Goal: Information Seeking & Learning: Check status

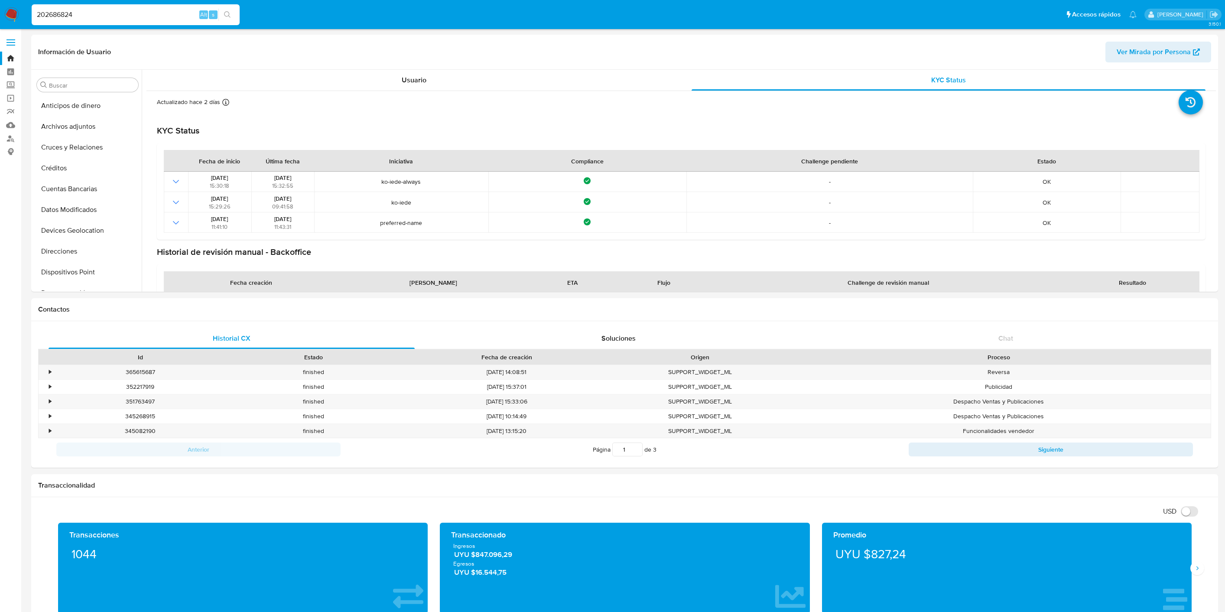
select select "10"
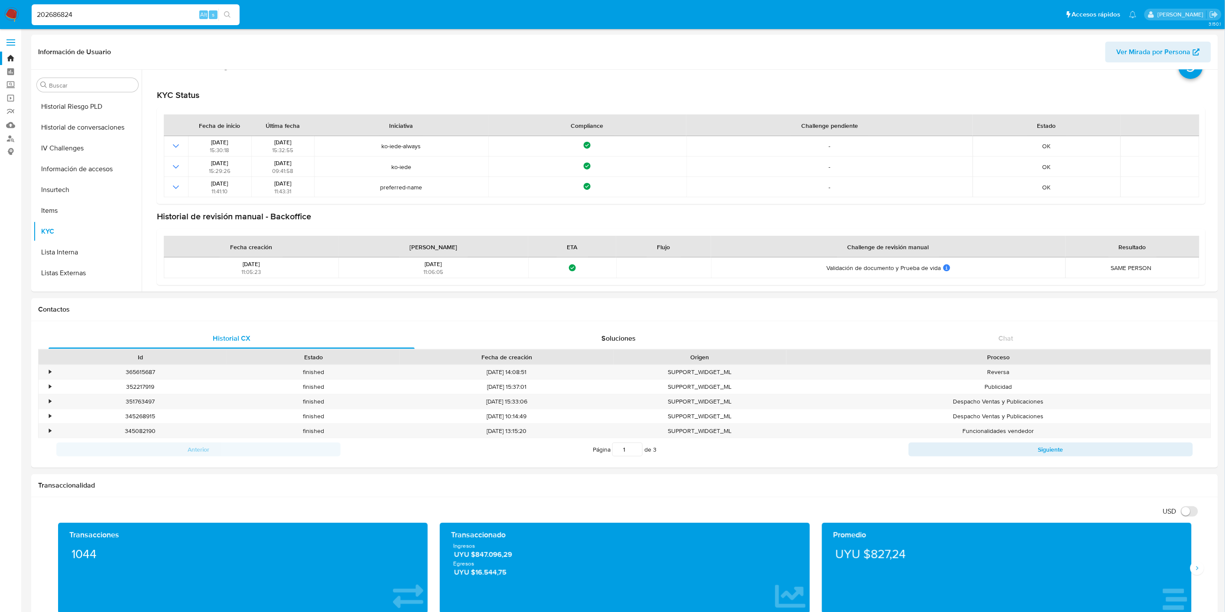
click at [12, 21] on img at bounding box center [11, 14] width 15 height 15
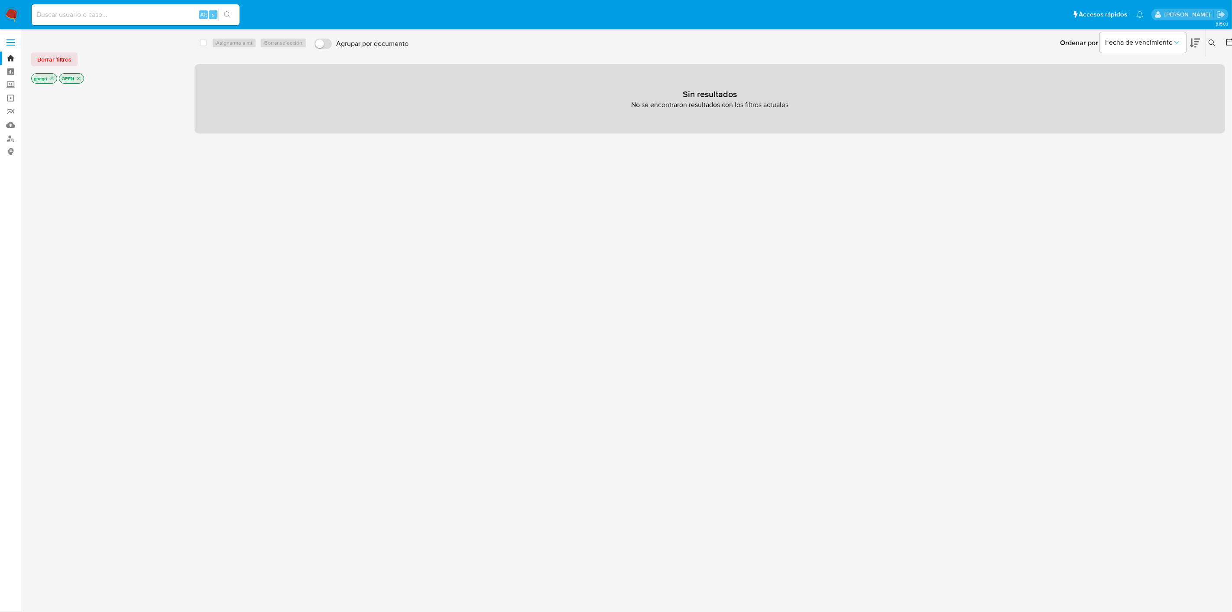
click at [124, 16] on input at bounding box center [136, 14] width 208 height 11
paste input "302183872"
type input "302183872"
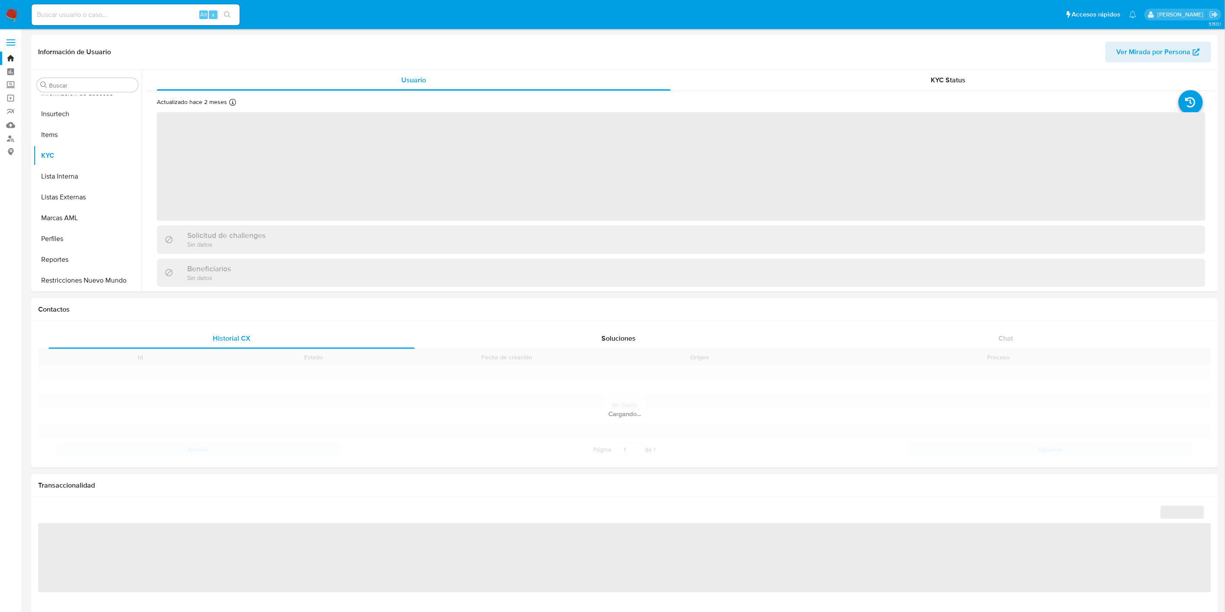
scroll to position [366, 0]
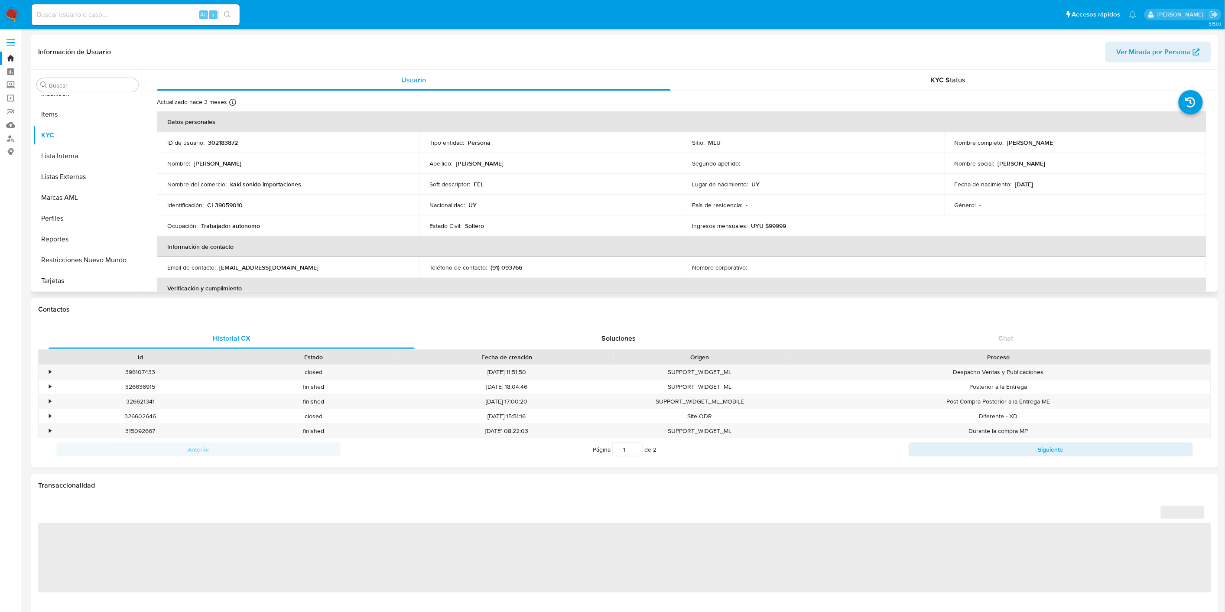
select select "10"
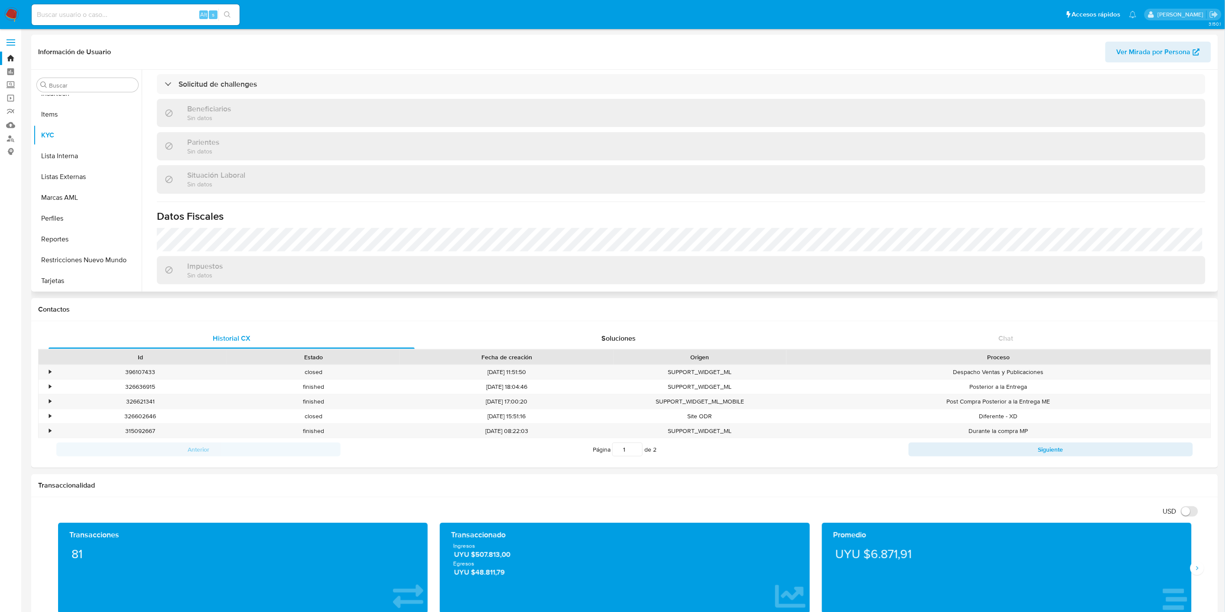
scroll to position [274, 0]
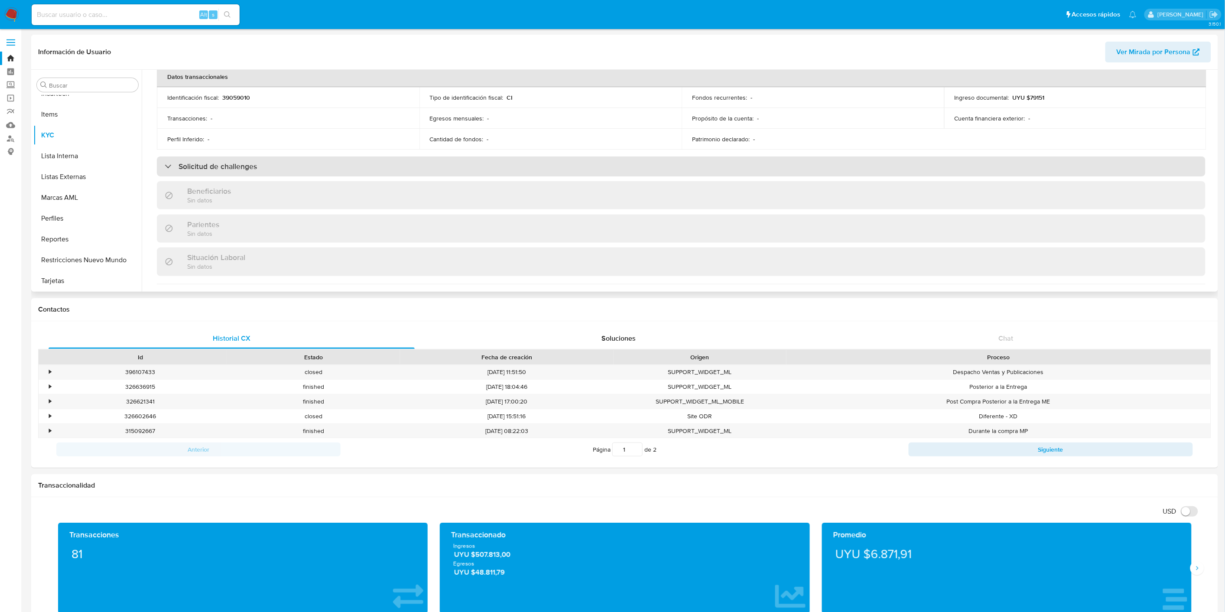
click at [303, 165] on div "Solicitud de challenges" at bounding box center [681, 166] width 1049 height 20
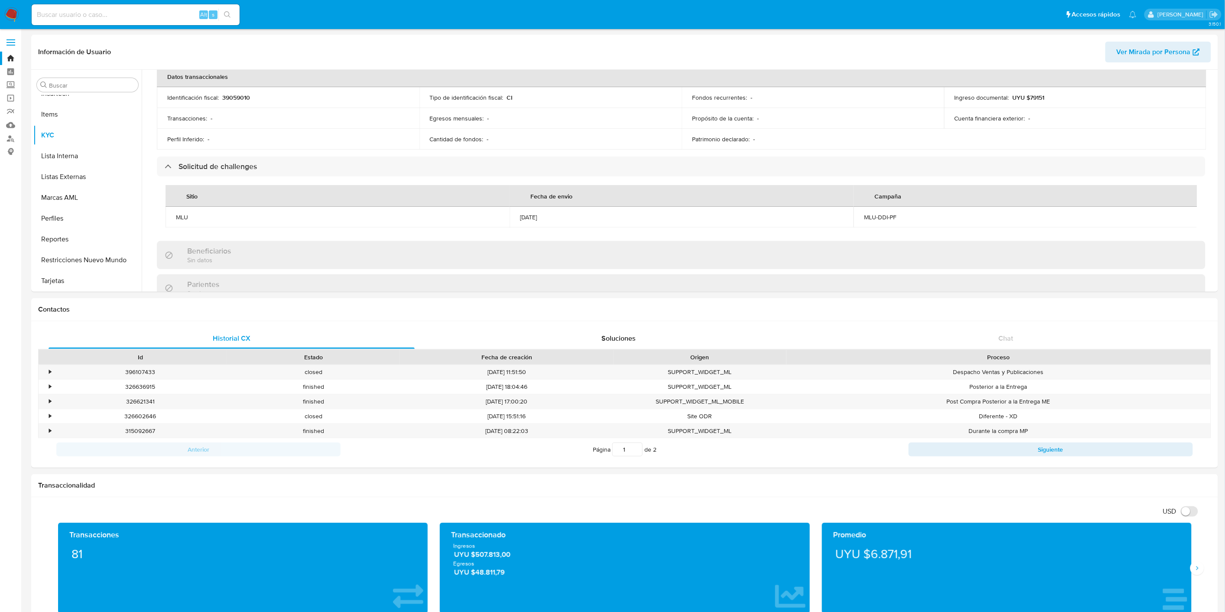
click at [71, 11] on input at bounding box center [136, 14] width 208 height 11
paste input "22279768"
type input "22279768"
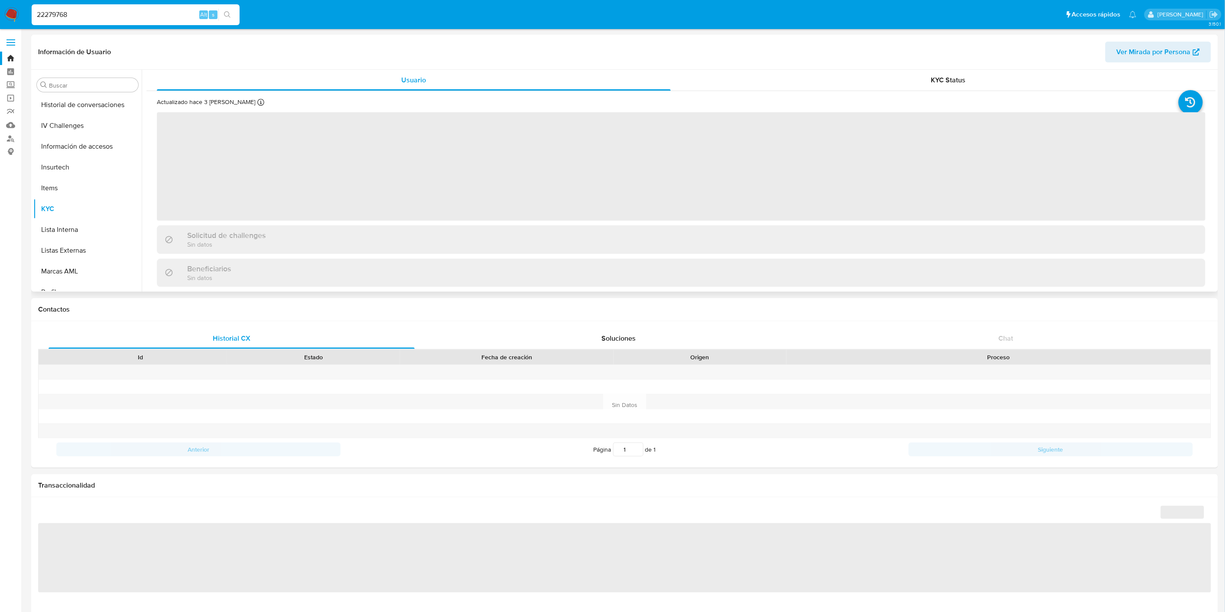
scroll to position [366, 0]
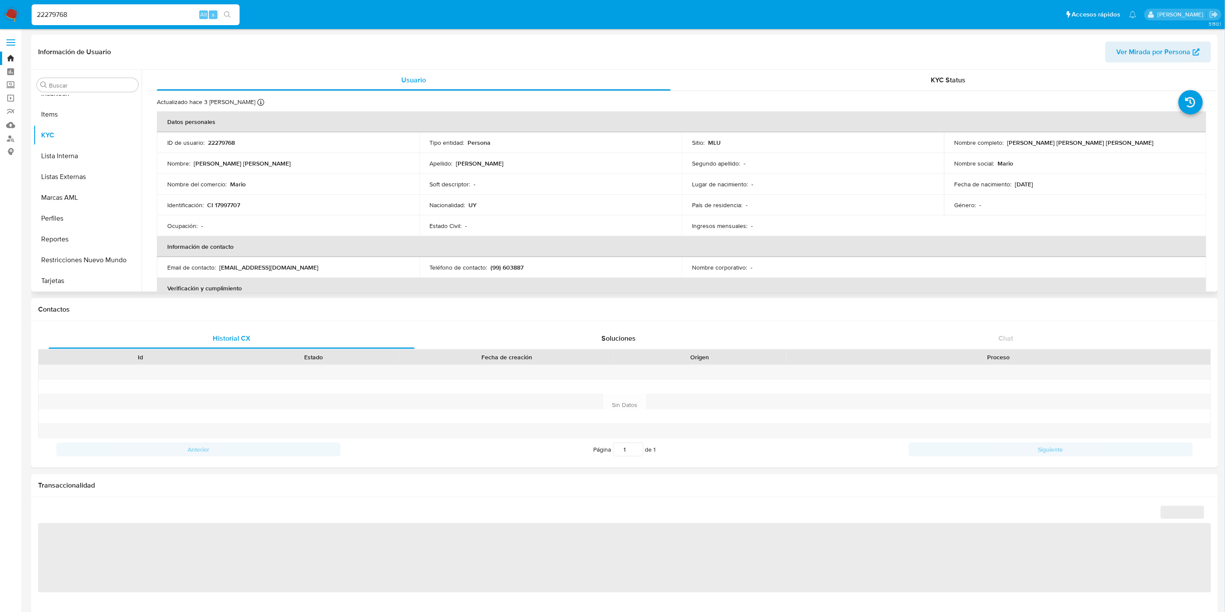
select select "10"
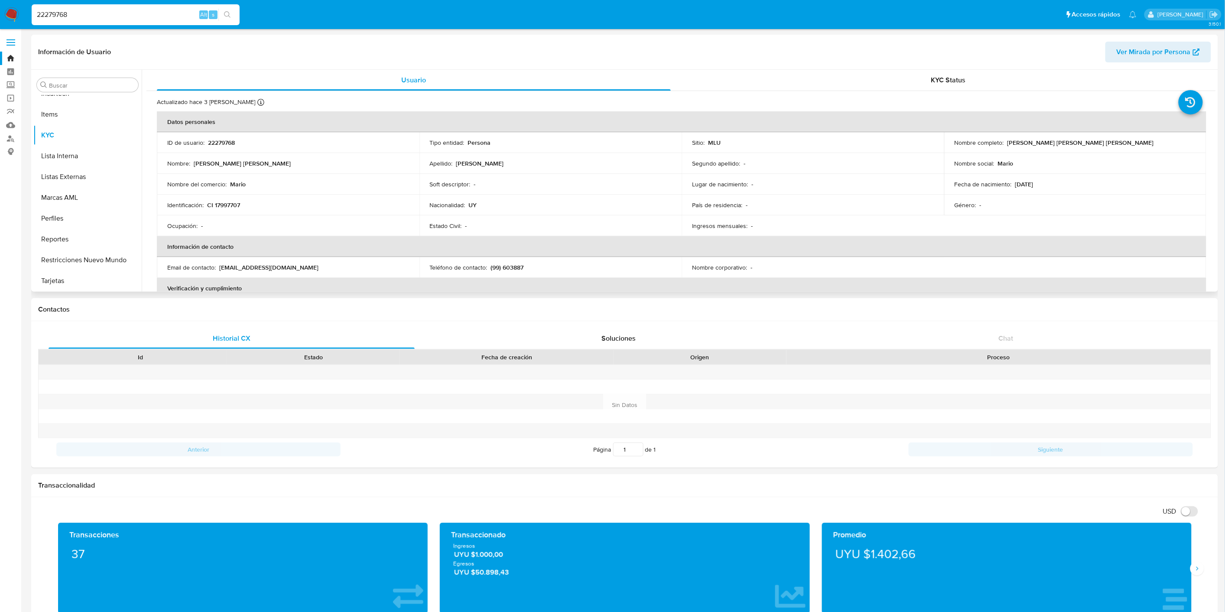
scroll to position [289, 0]
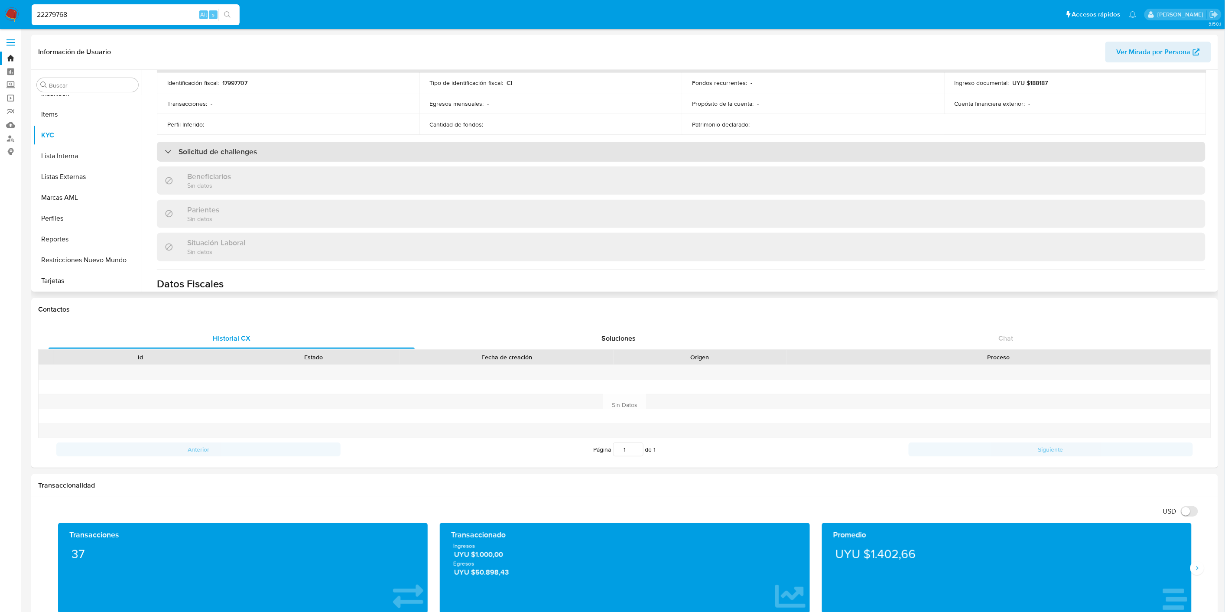
click at [528, 156] on div "Solicitud de challenges" at bounding box center [681, 152] width 1049 height 20
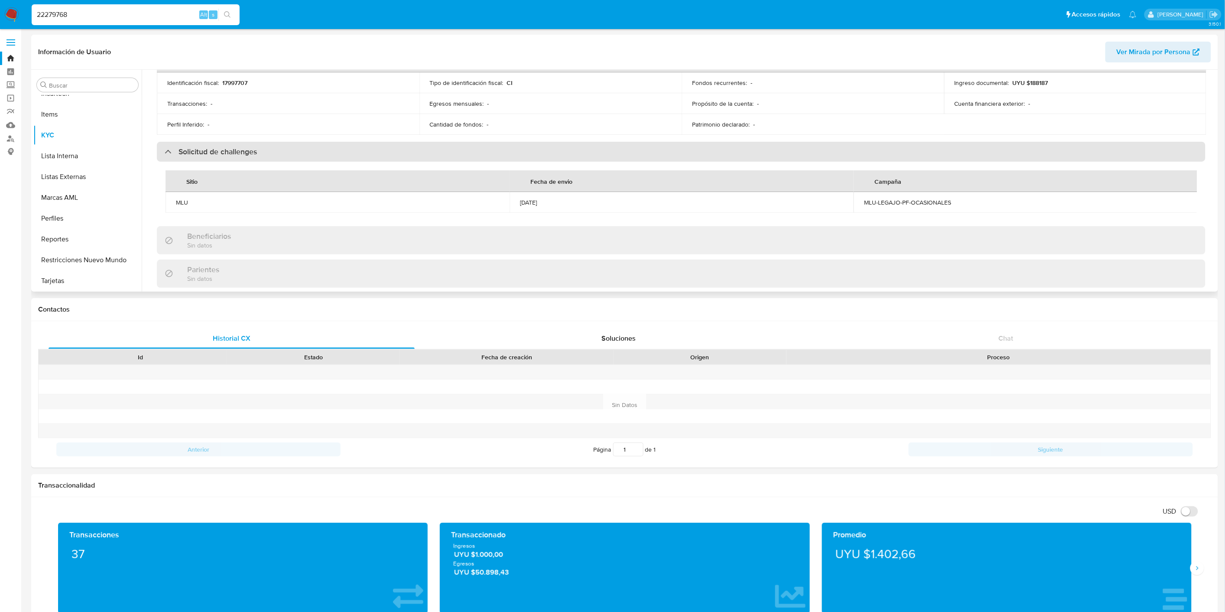
click at [527, 156] on div "Solicitud de challenges" at bounding box center [681, 152] width 1049 height 20
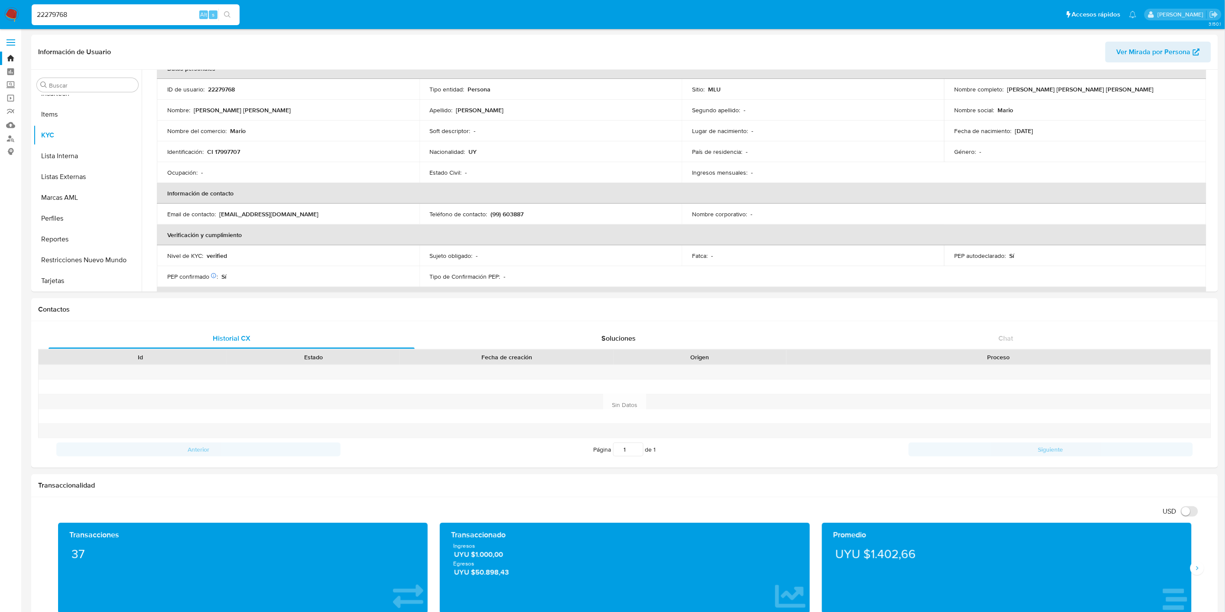
scroll to position [0, 0]
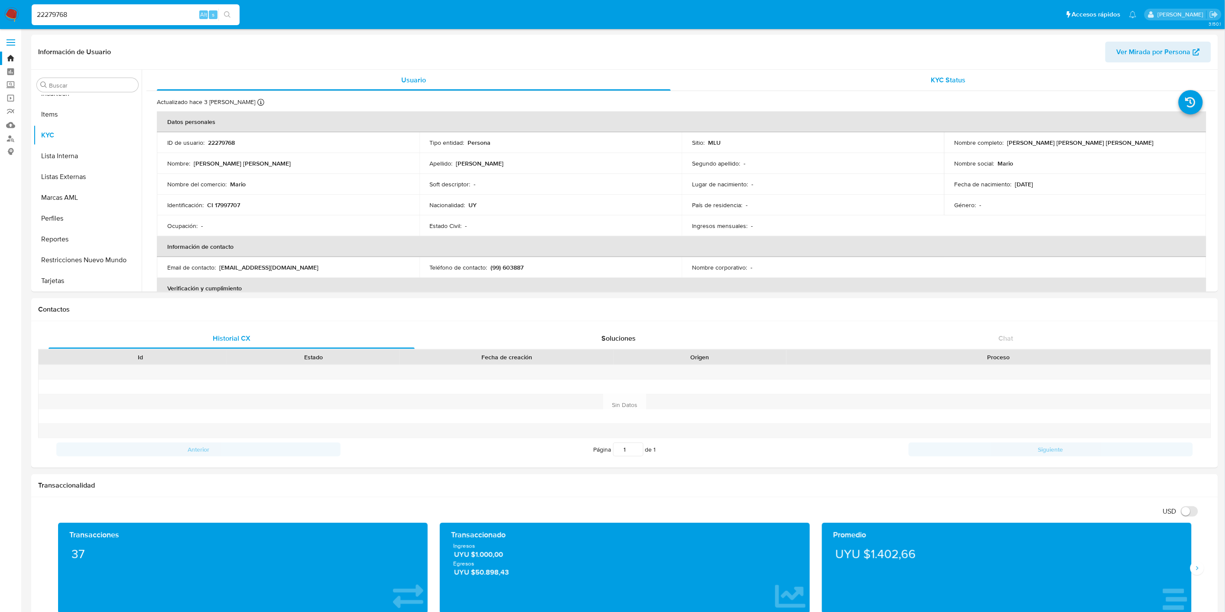
click at [941, 78] on span "KYC Status" at bounding box center [948, 80] width 35 height 10
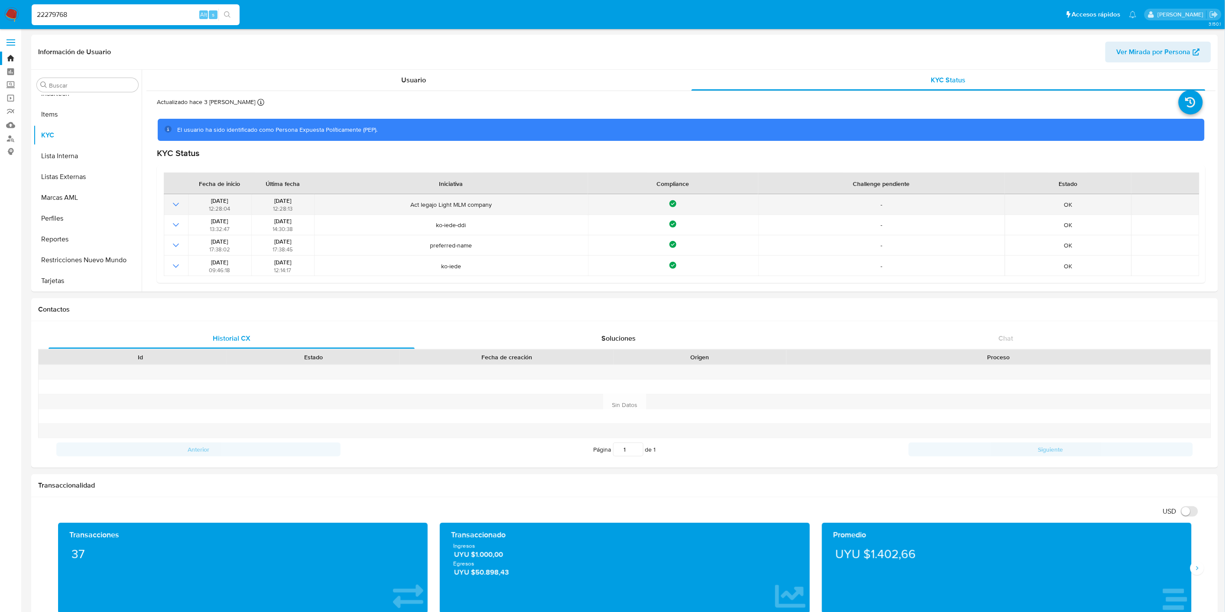
drag, startPoint x: 390, startPoint y: 202, endPoint x: 516, endPoint y: 207, distance: 126.6
click at [516, 207] on span "Act legajo Light MLM company" at bounding box center [451, 205] width 268 height 8
click at [101, 15] on input "22279768" at bounding box center [136, 14] width 208 height 11
paste input "198030980"
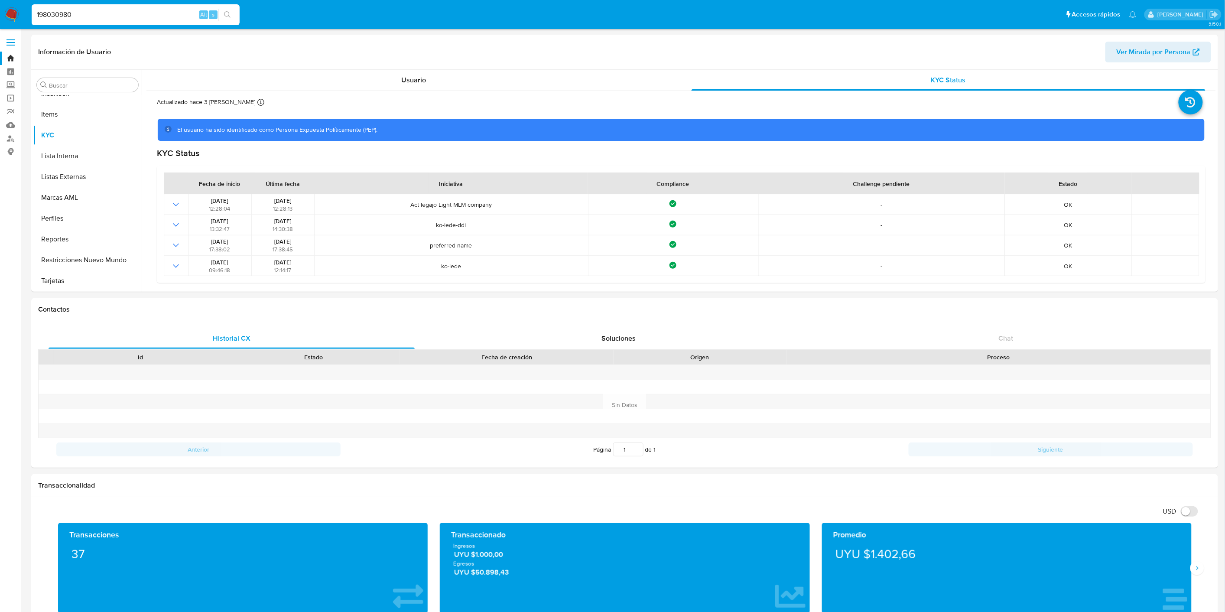
type input "198030980"
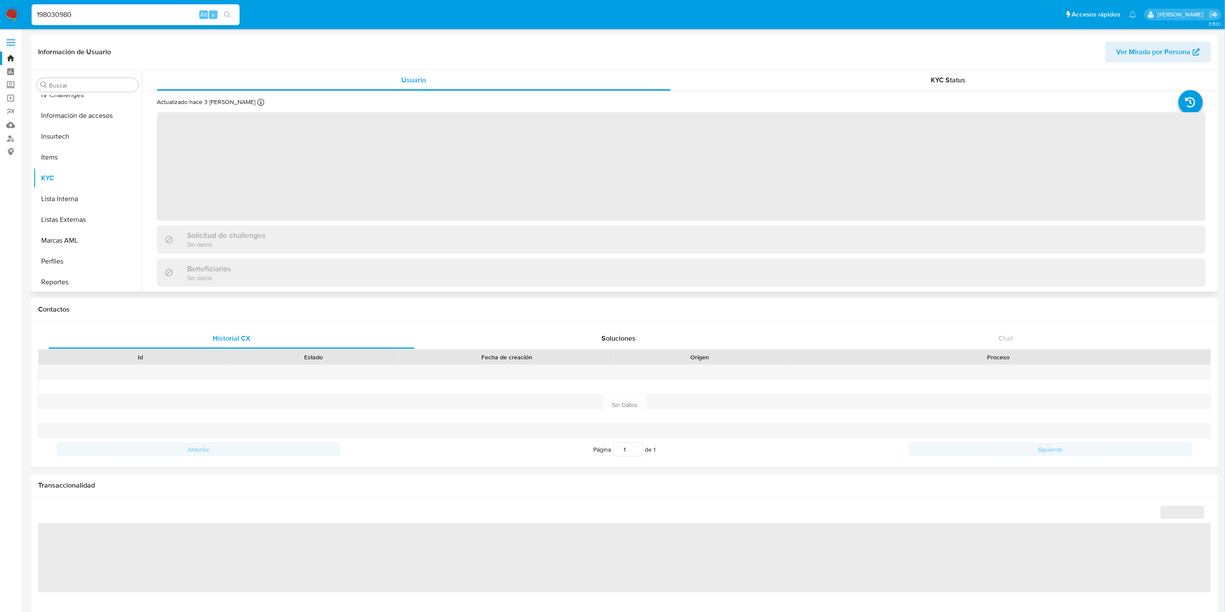
scroll to position [366, 0]
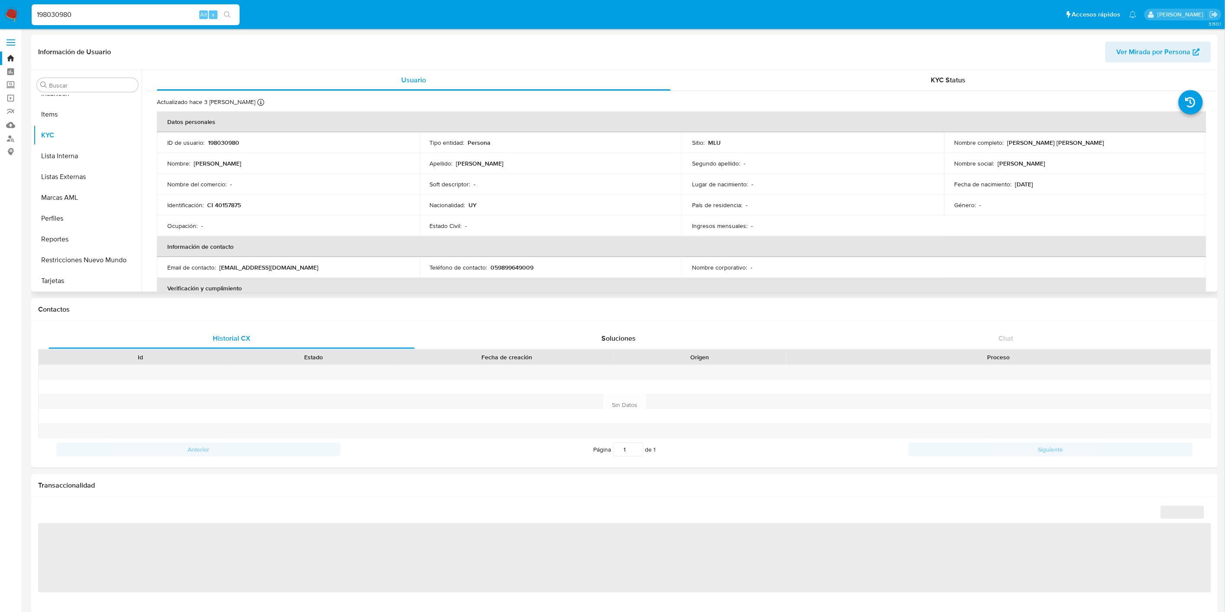
click at [881, 68] on div "Información de Usuario Ver Mirada por Persona" at bounding box center [624, 52] width 1187 height 35
select select "10"
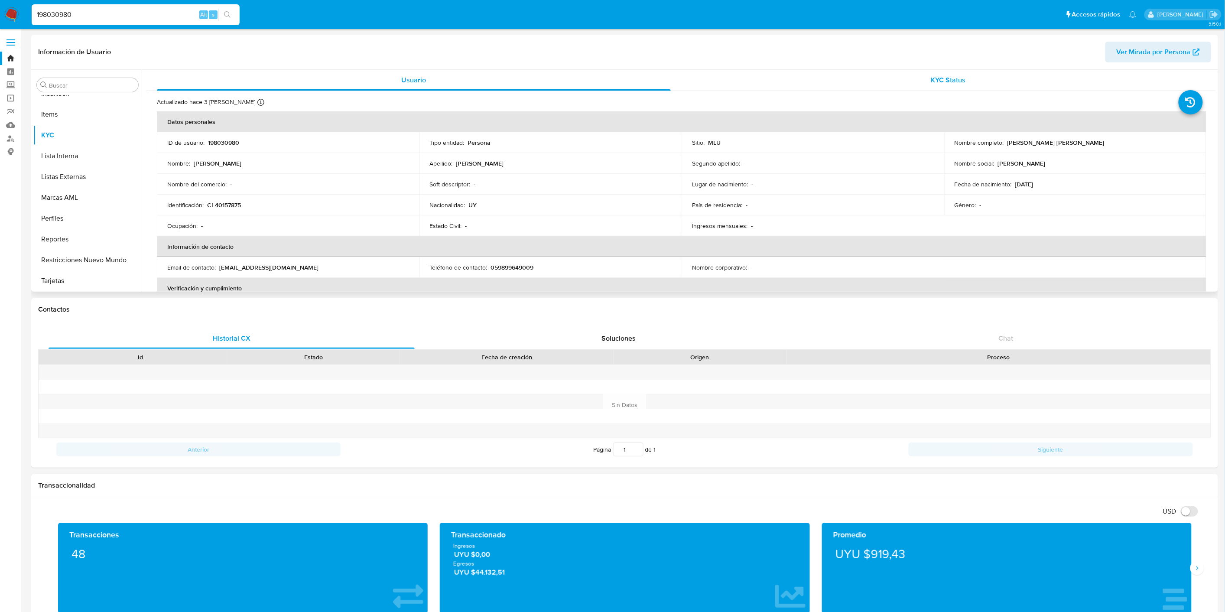
click at [888, 77] on div "KYC Status" at bounding box center [948, 80] width 514 height 21
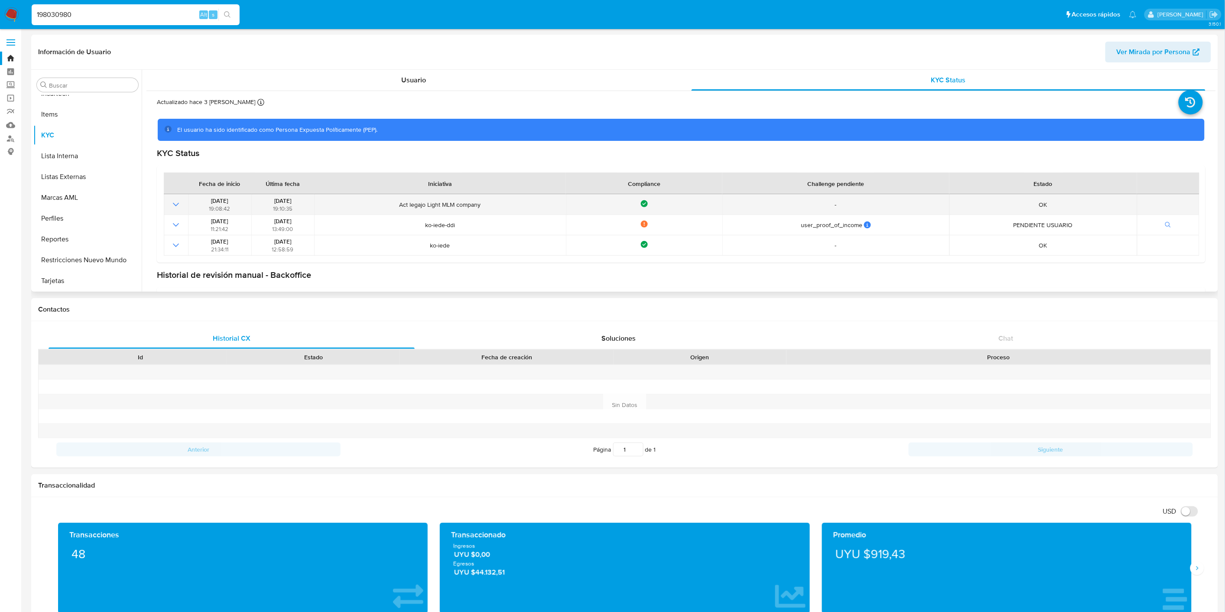
click at [166, 204] on td at bounding box center [176, 204] width 24 height 20
click at [171, 205] on icon "Mostrar operación" at bounding box center [176, 204] width 10 height 10
click at [174, 205] on icon "Mostrar operación" at bounding box center [176, 204] width 6 height 3
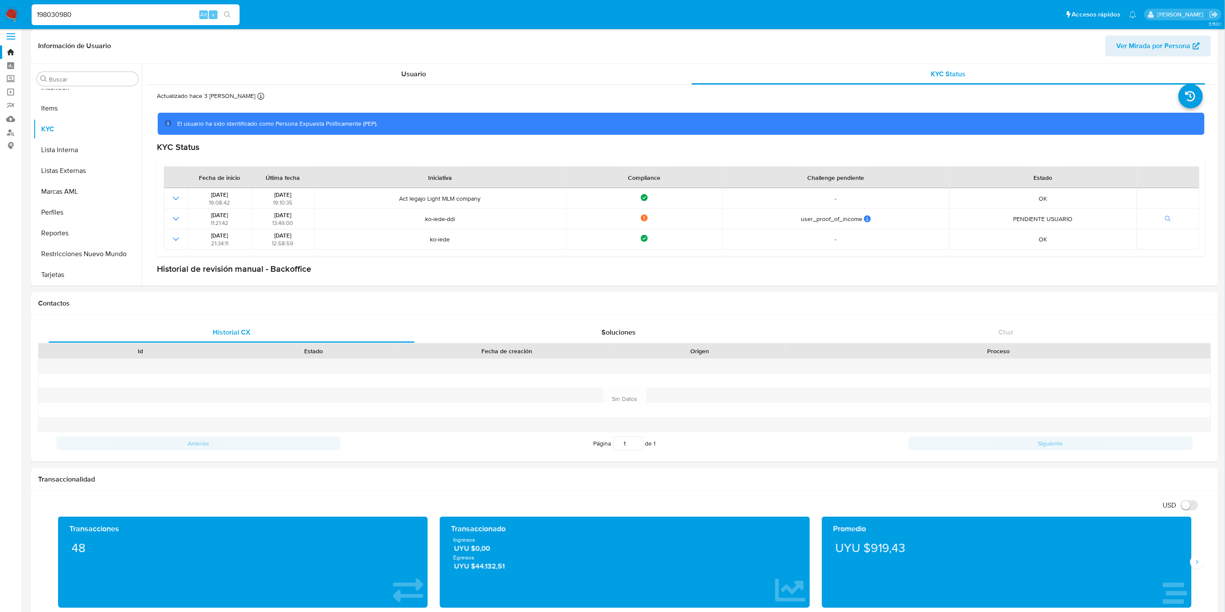
scroll to position [0, 0]
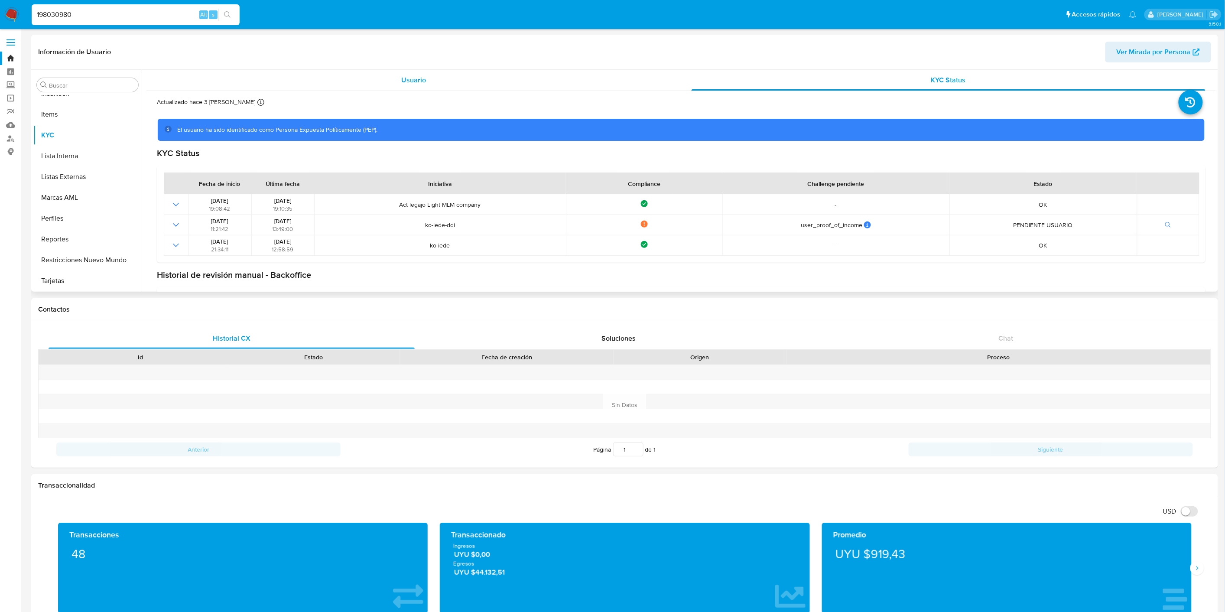
click at [378, 81] on div "Usuario" at bounding box center [414, 80] width 514 height 21
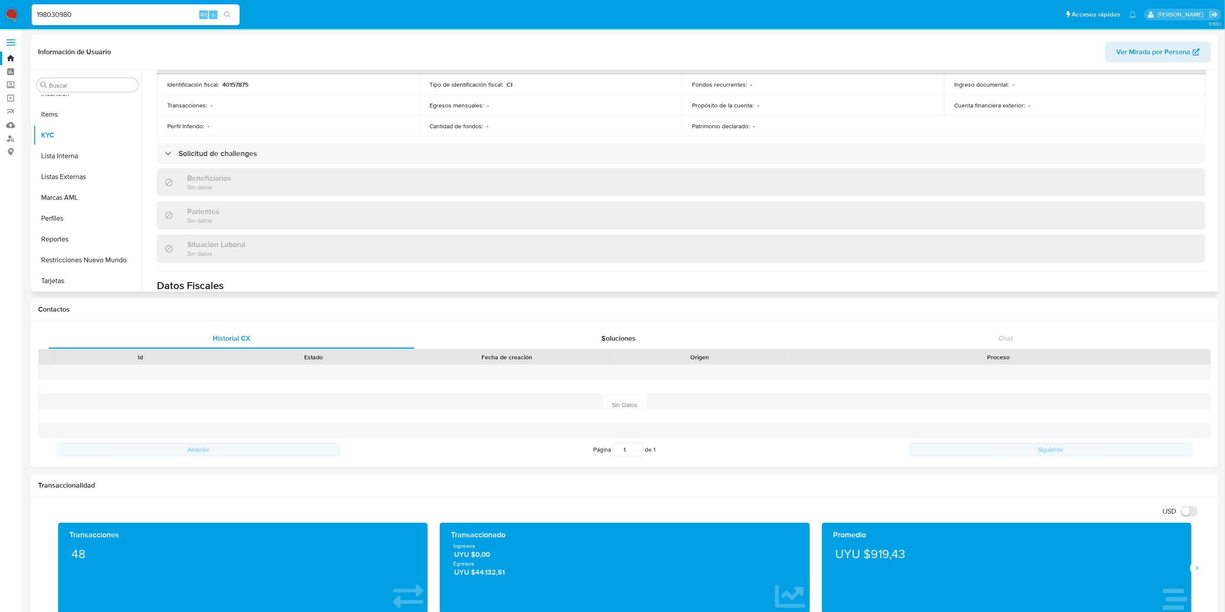
scroll to position [289, 0]
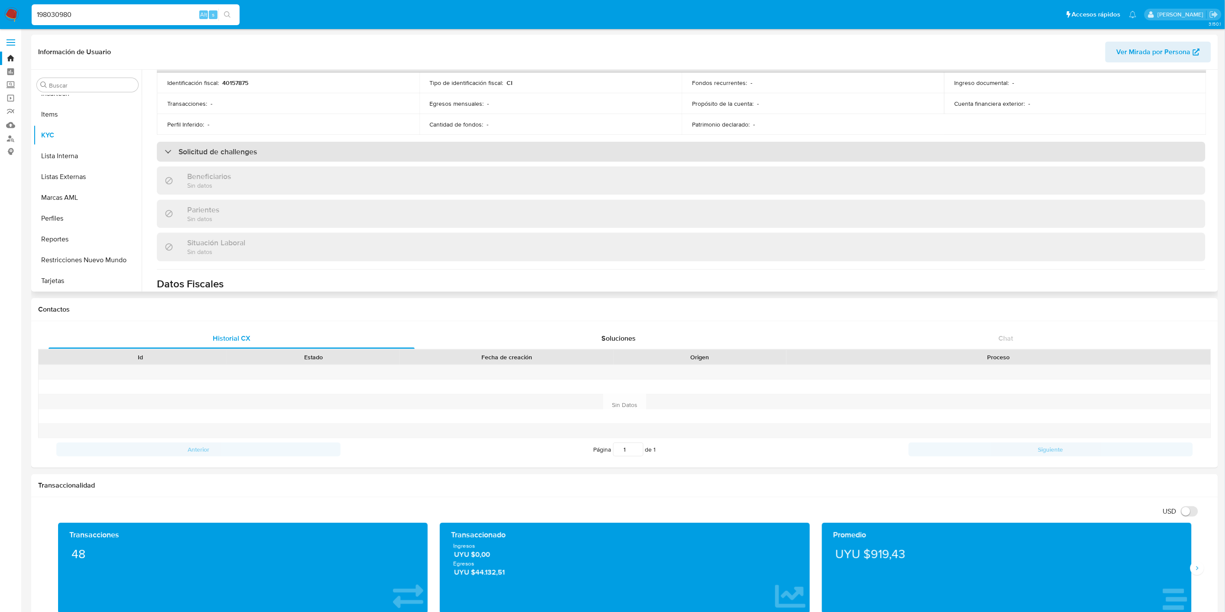
click at [383, 157] on div "Solicitud de challenges" at bounding box center [681, 152] width 1049 height 20
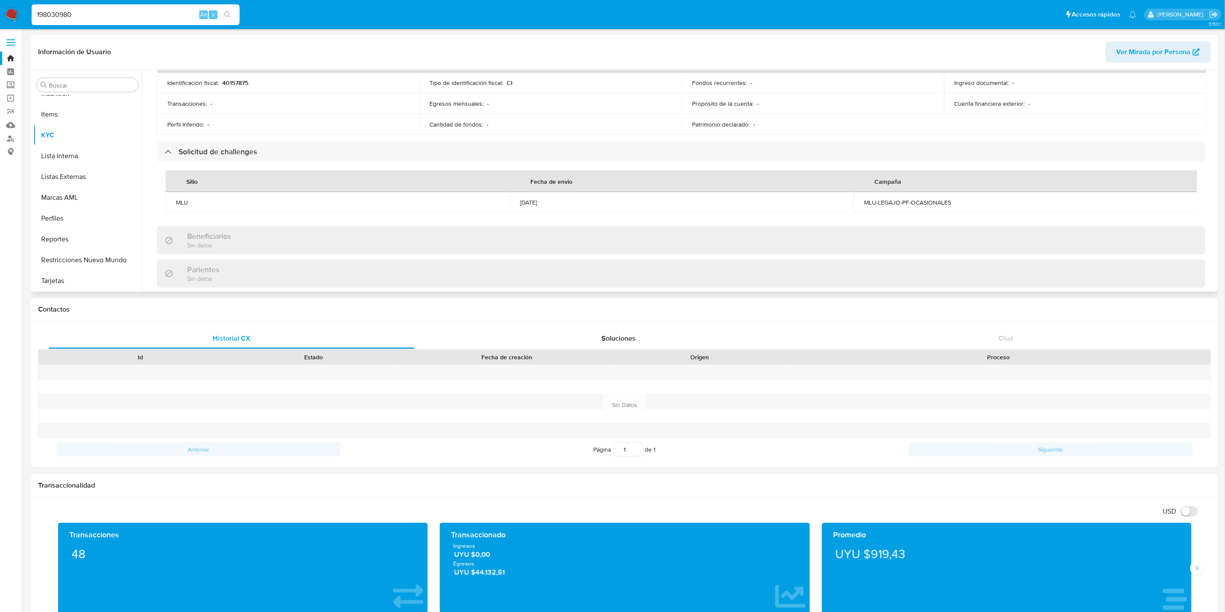
scroll to position [0, 0]
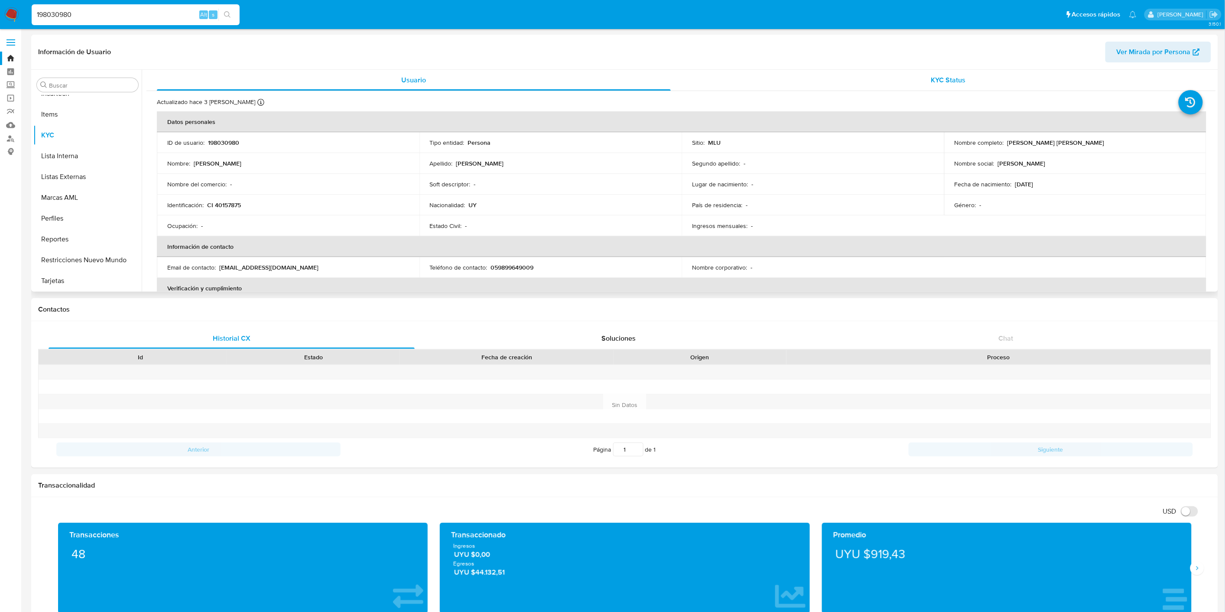
click at [943, 80] on span "KYC Status" at bounding box center [948, 80] width 35 height 10
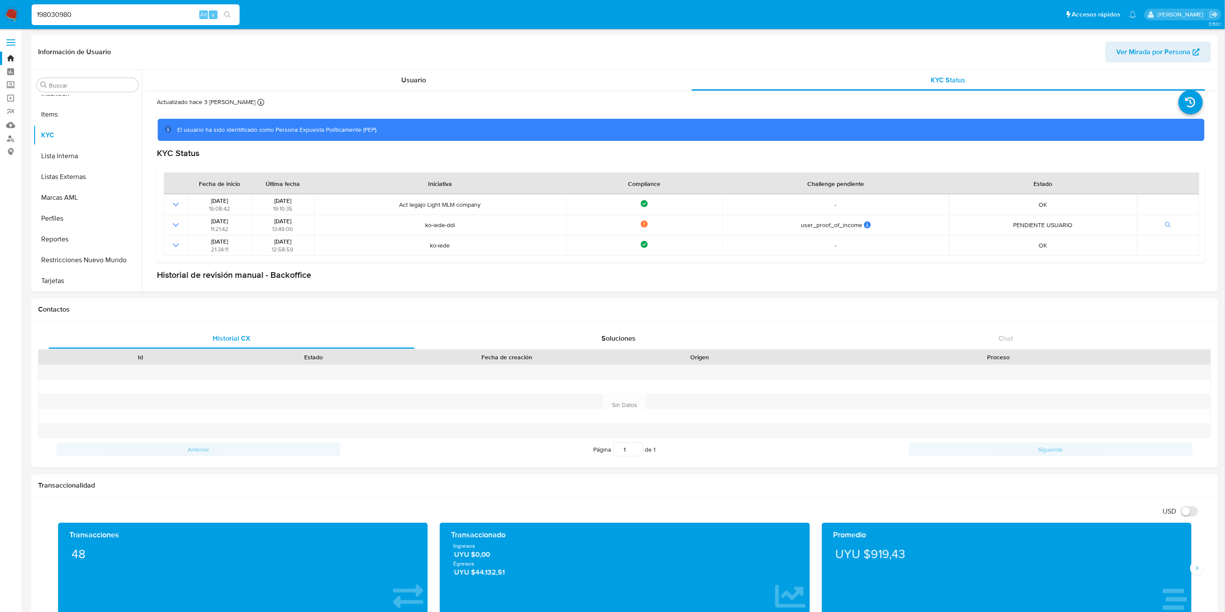
click at [83, 19] on input "198030980" at bounding box center [136, 14] width 208 height 11
paste input "81250765"
type input "81250765"
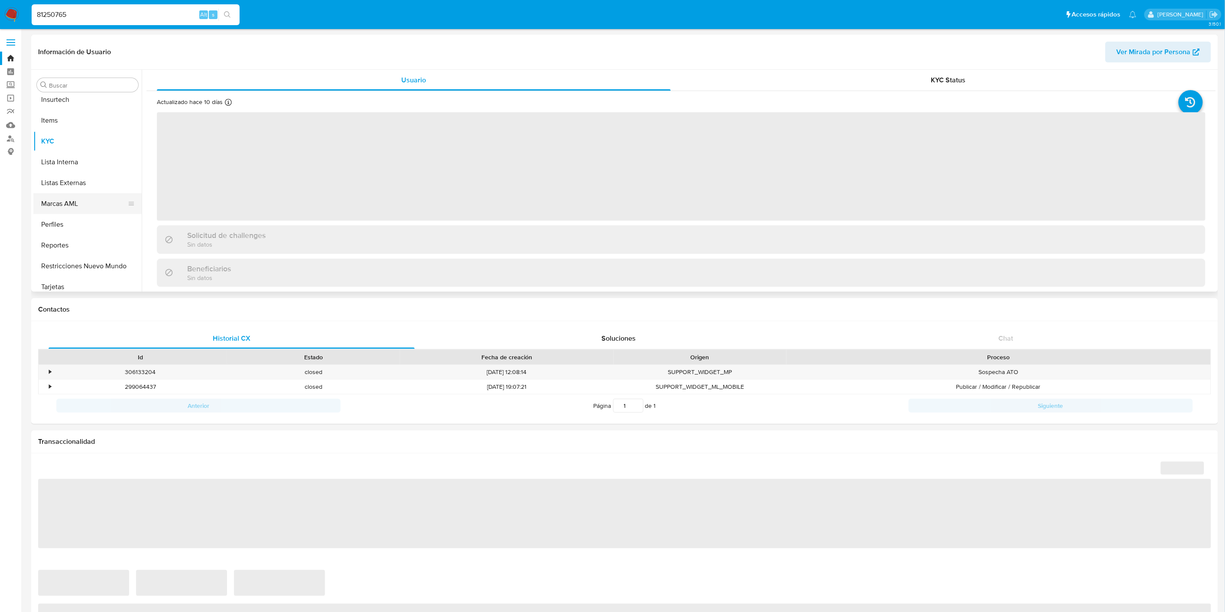
scroll to position [366, 0]
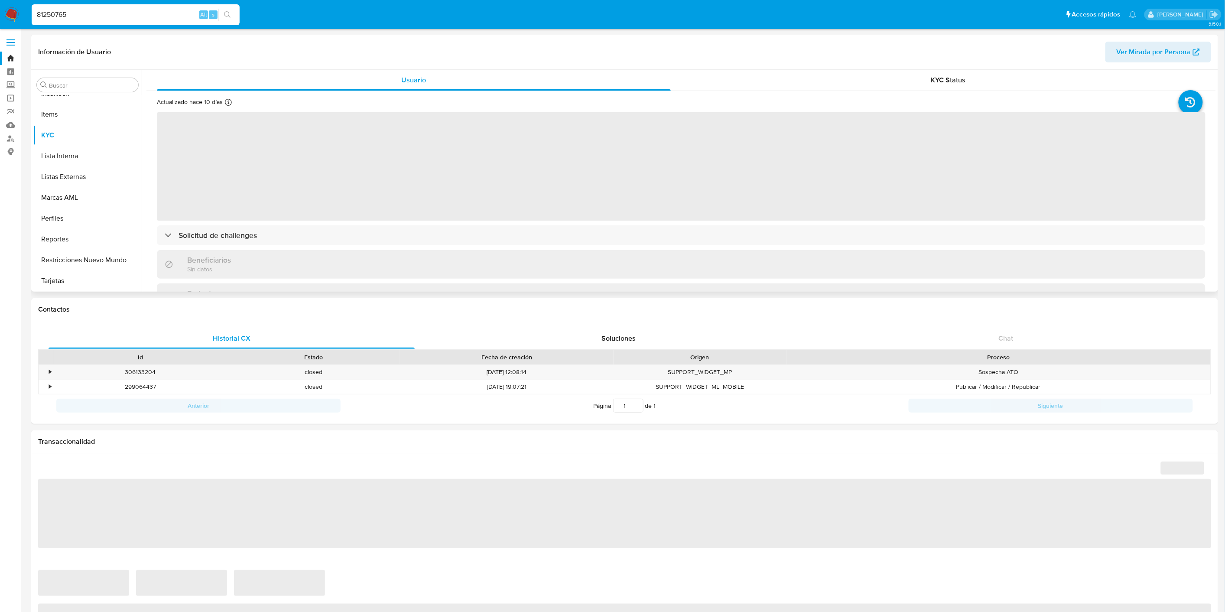
click at [1006, 92] on div "Actualizado hace 10 [PERSON_NAME] Creado: [DATE] 18:09:34 Actualizado: [DATE] 2…" at bounding box center [680, 294] width 1069 height 406
click at [1005, 84] on div "KYC Status" at bounding box center [948, 80] width 514 height 21
select select "10"
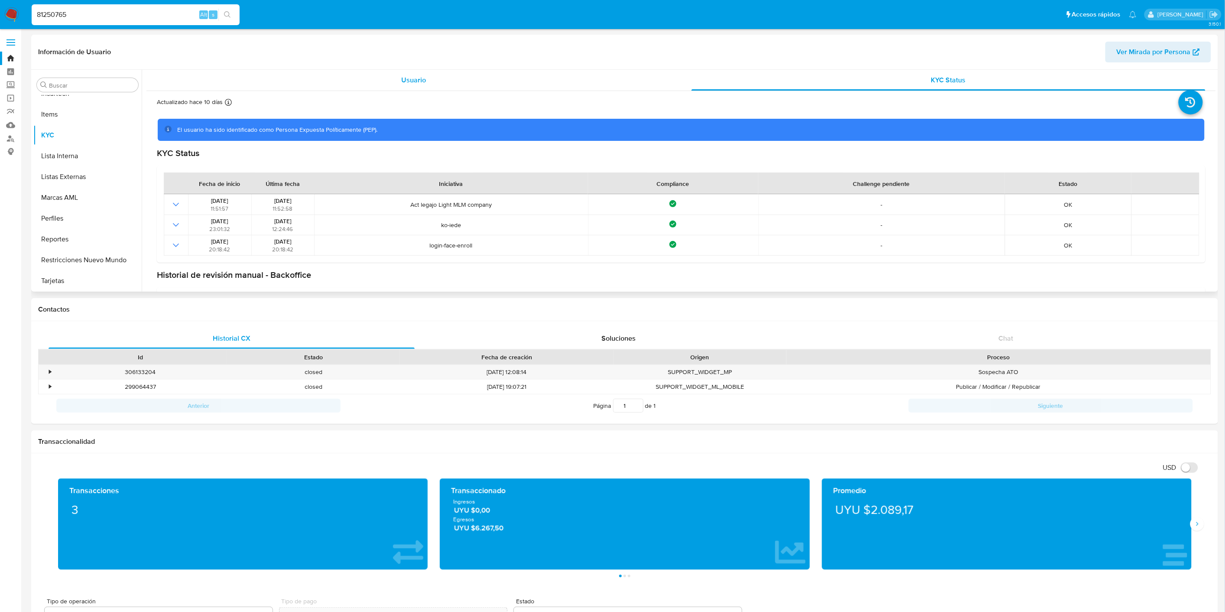
click at [425, 86] on div "Usuario" at bounding box center [414, 80] width 514 height 21
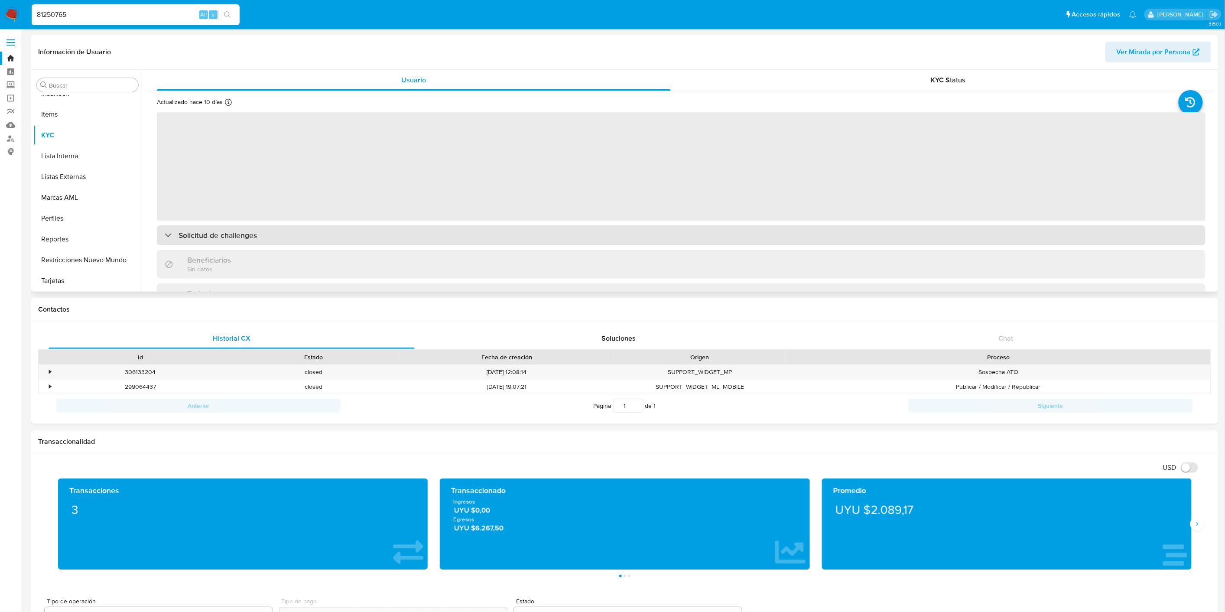
click at [318, 227] on div "Solicitud de challenges" at bounding box center [681, 235] width 1049 height 20
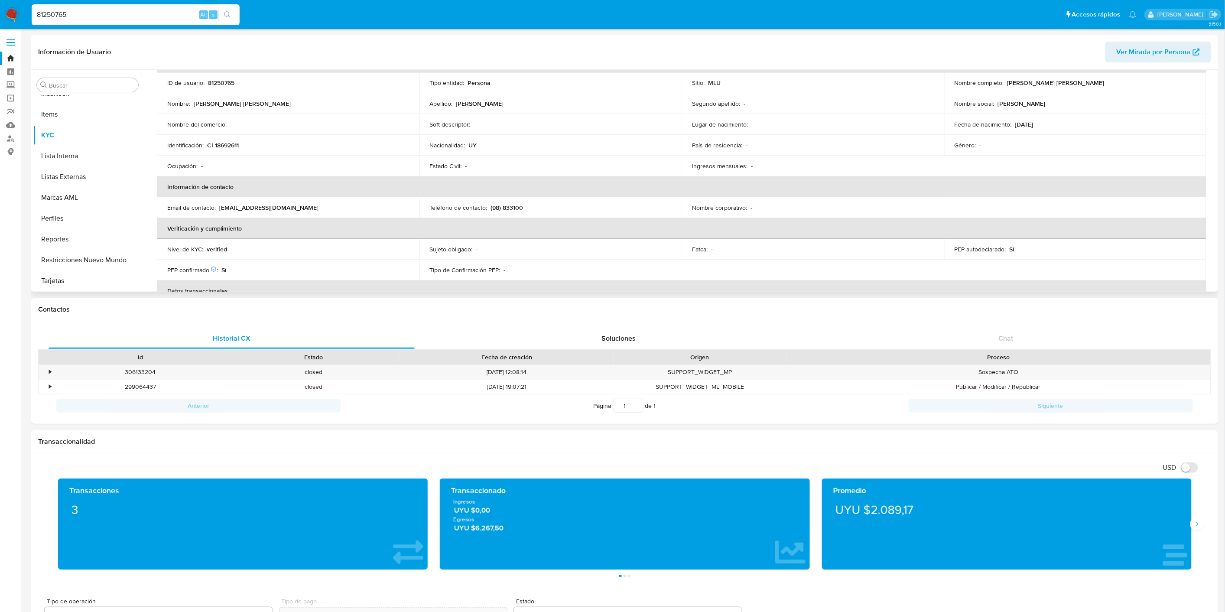
scroll to position [0, 0]
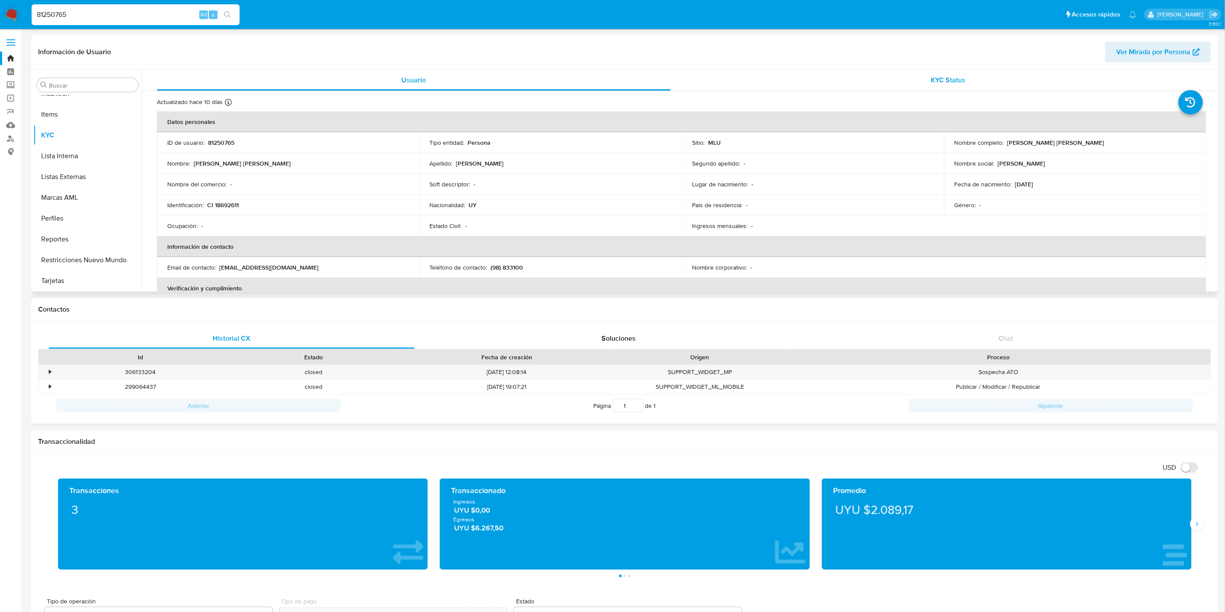
click at [939, 76] on span "KYC Status" at bounding box center [948, 80] width 35 height 10
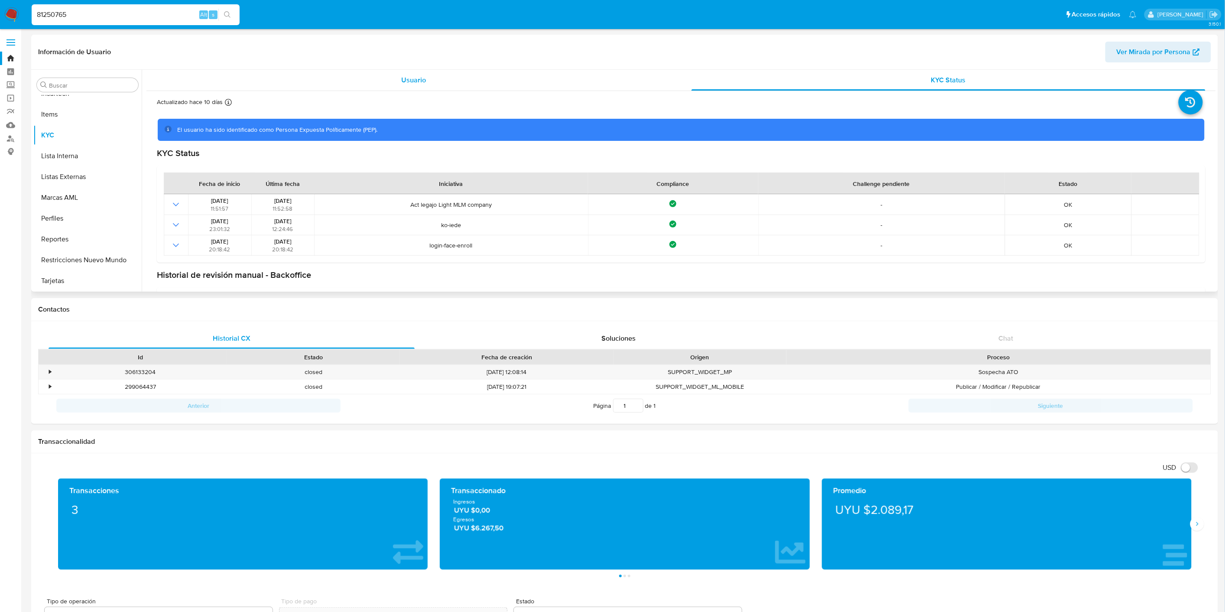
click at [535, 78] on div "Usuario" at bounding box center [414, 80] width 514 height 21
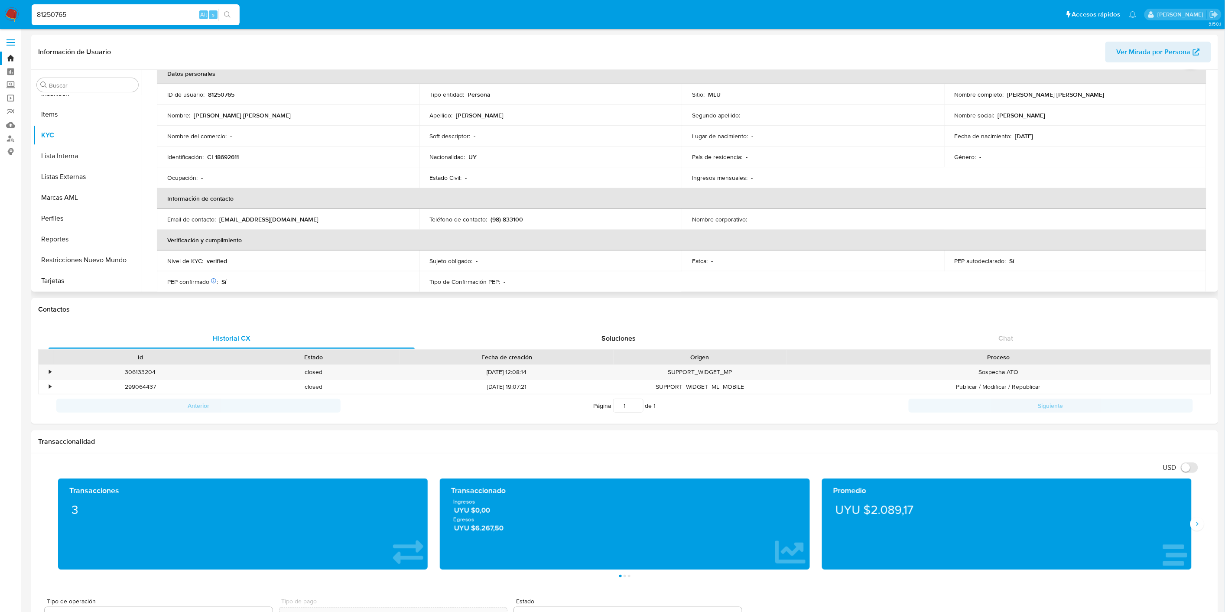
scroll to position [240, 0]
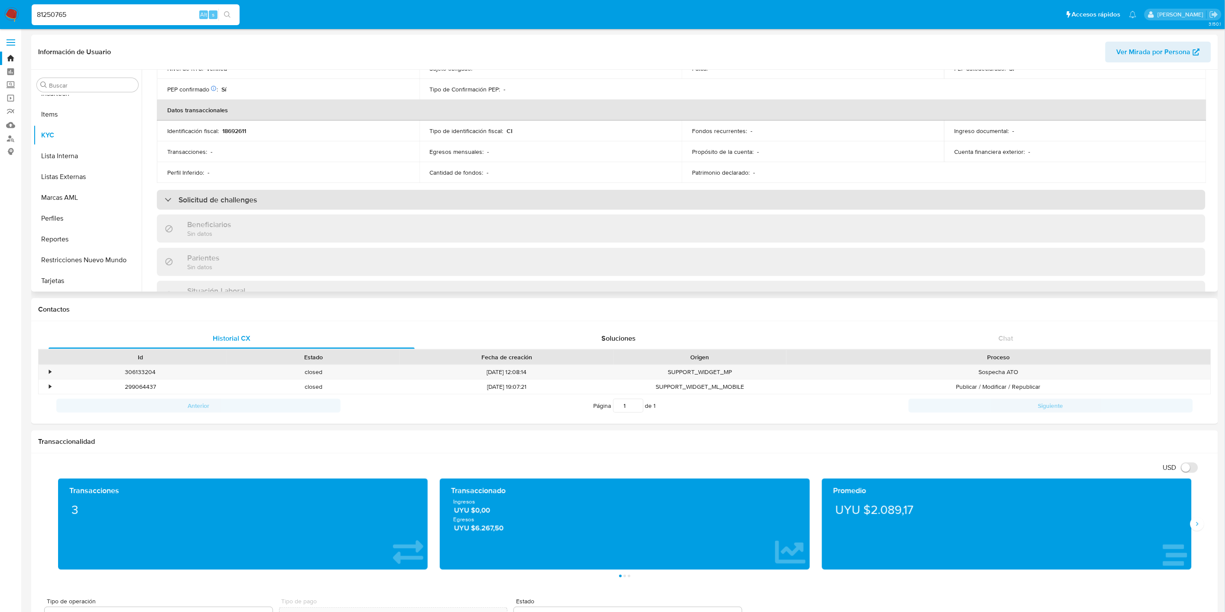
click at [323, 199] on div "Solicitud de challenges" at bounding box center [681, 200] width 1049 height 20
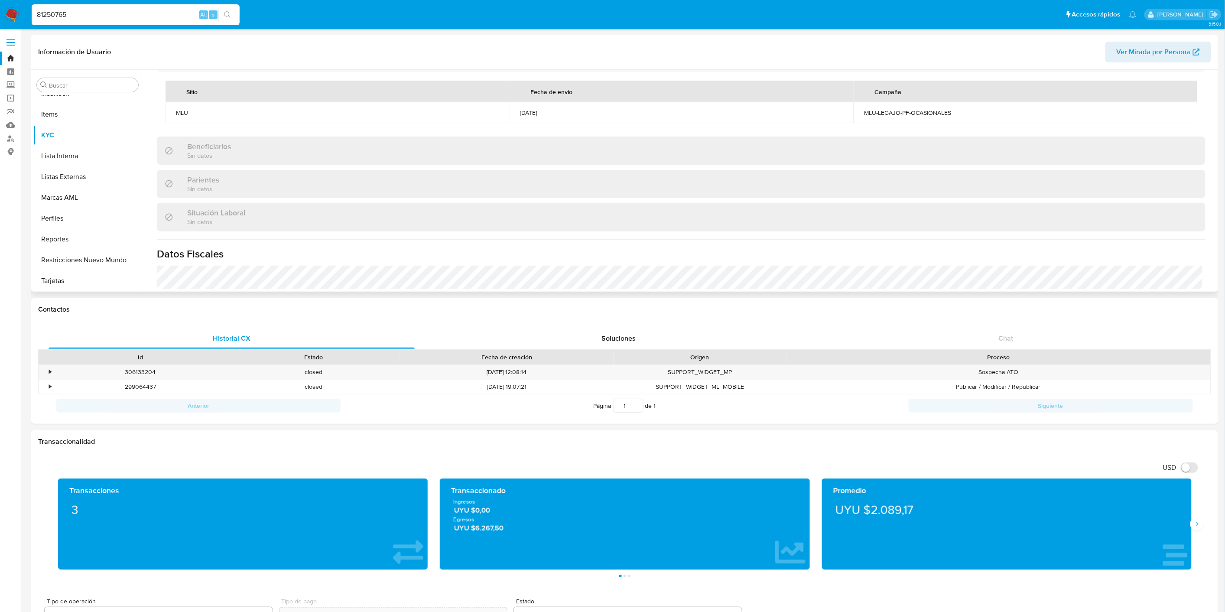
scroll to position [289, 0]
